Goal: Find specific page/section: Find specific page/section

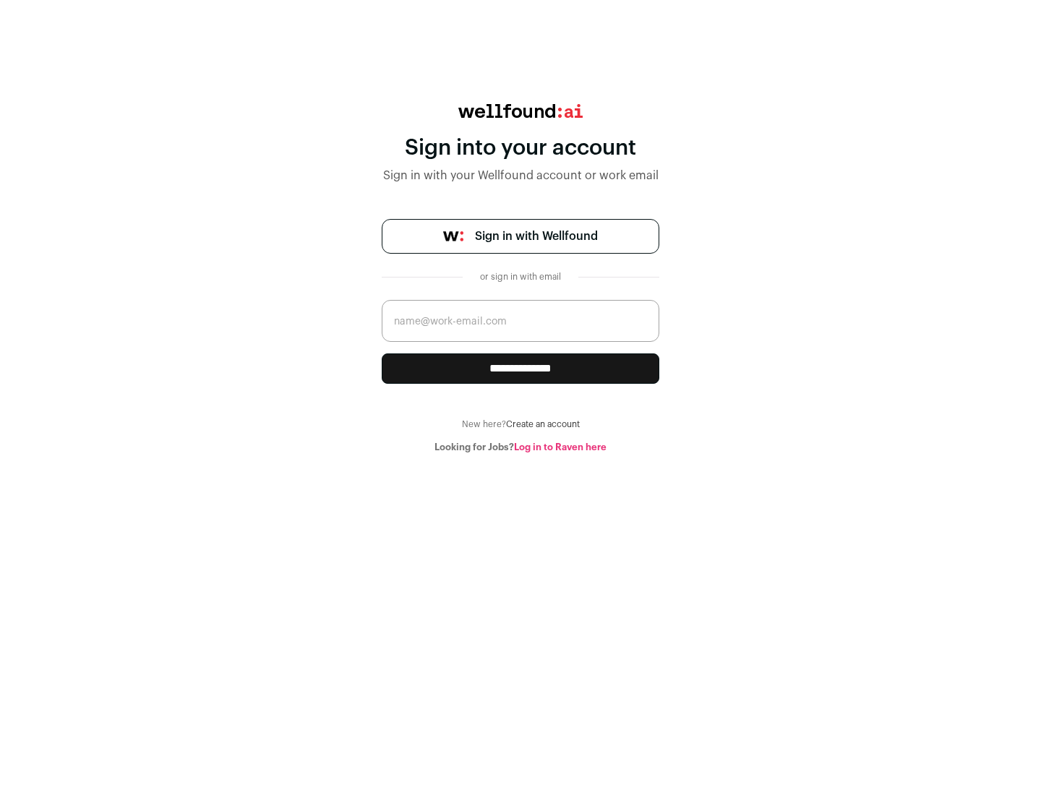
click at [536, 236] on span "Sign in with Wellfound" at bounding box center [536, 236] width 123 height 17
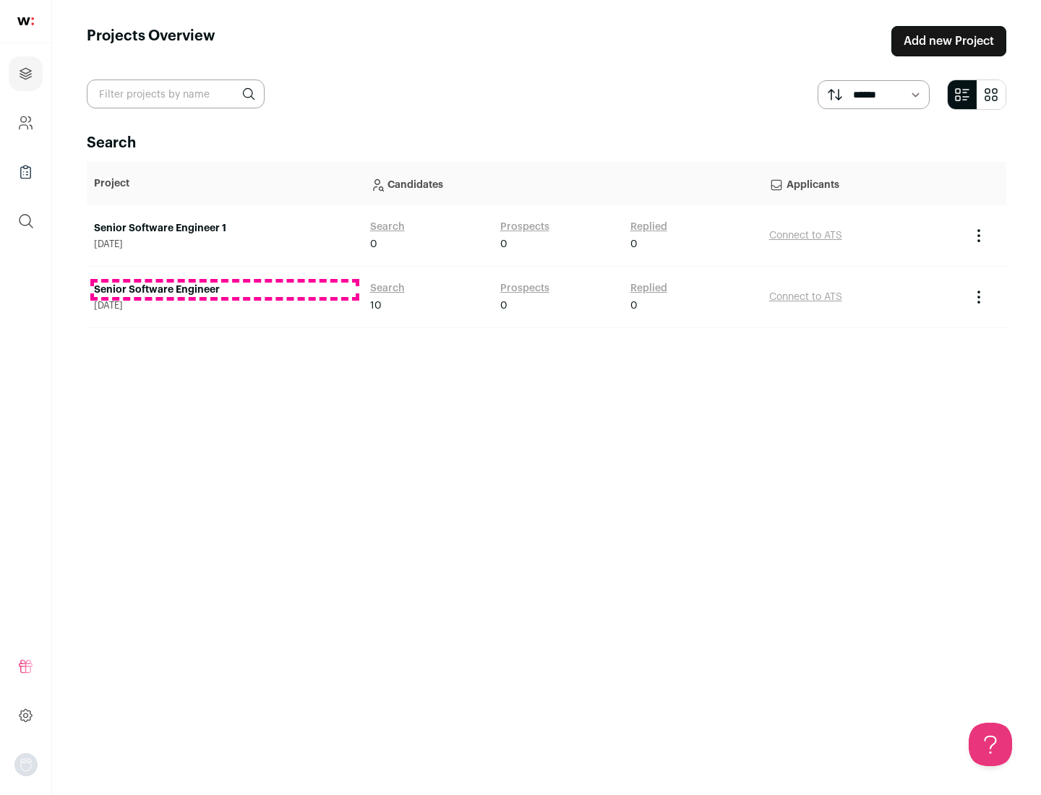
click at [224, 290] on link "Senior Software Engineer" at bounding box center [225, 290] width 262 height 14
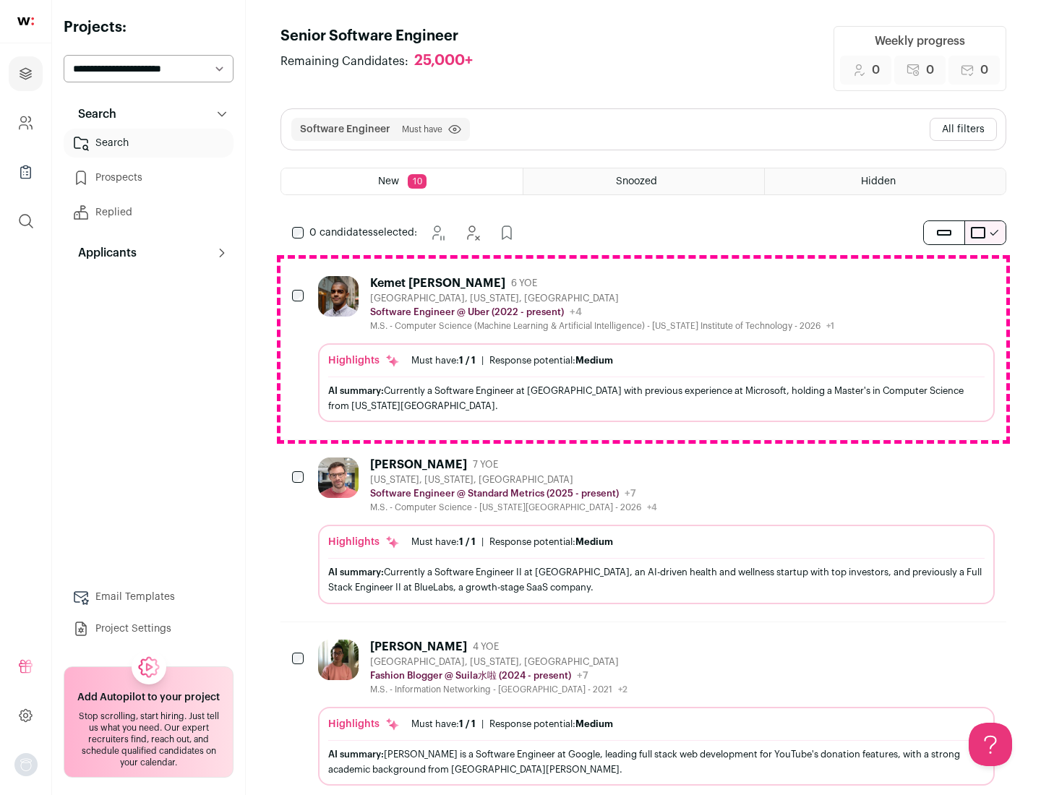
click at [643, 349] on div "Highlights Must have: 1 / 1 How many must haves have been fulfilled? | Response…" at bounding box center [656, 382] width 677 height 79
